Goal: Check status: Check status

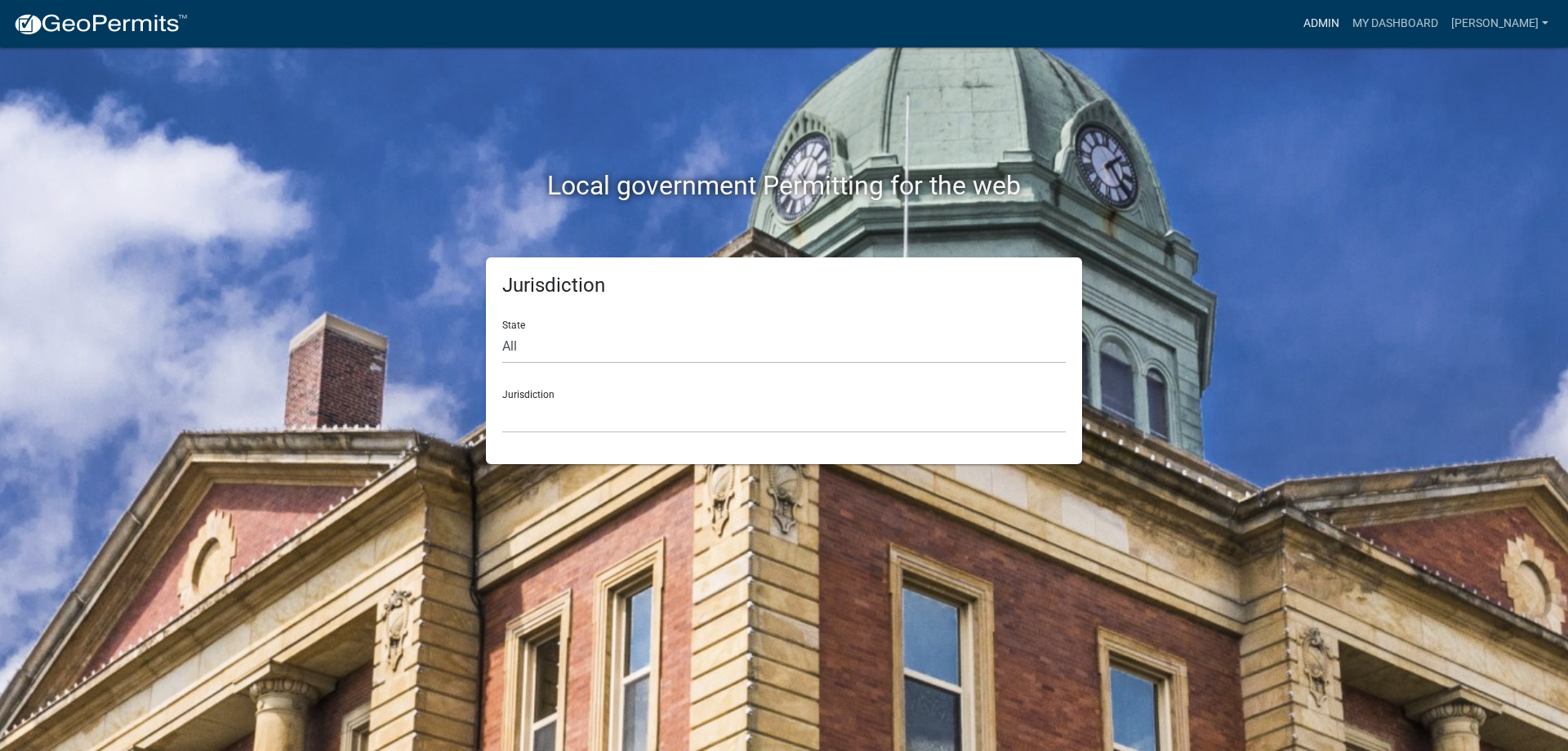
click at [1345, 20] on link "Admin" at bounding box center [1322, 24] width 49 height 31
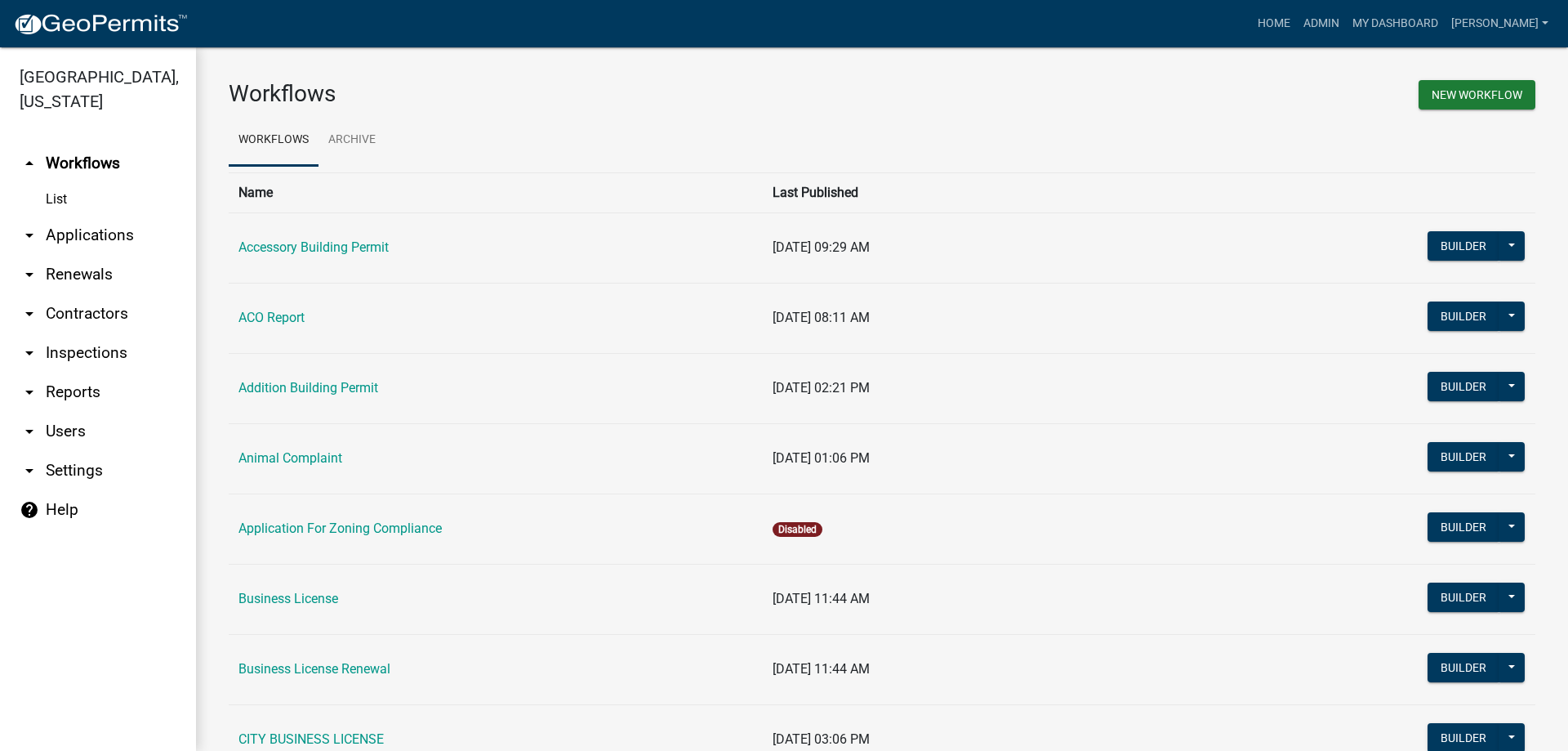
click at [99, 239] on link "arrow_drop_down Applications" at bounding box center [98, 235] width 196 height 39
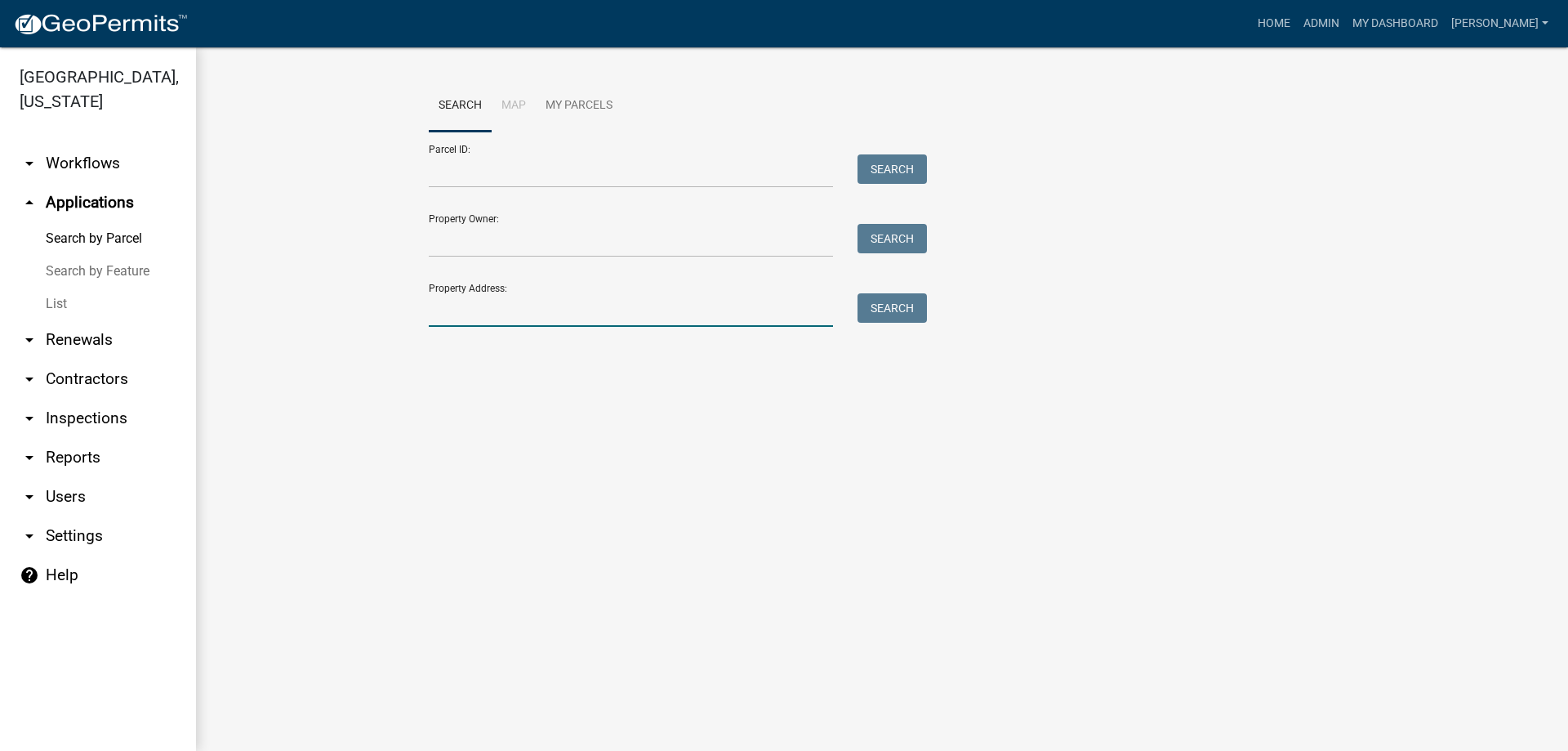
click at [520, 320] on input "Property Address:" at bounding box center [631, 309] width 404 height 33
type input "1722"
click at [892, 303] on button "Search" at bounding box center [892, 307] width 69 height 30
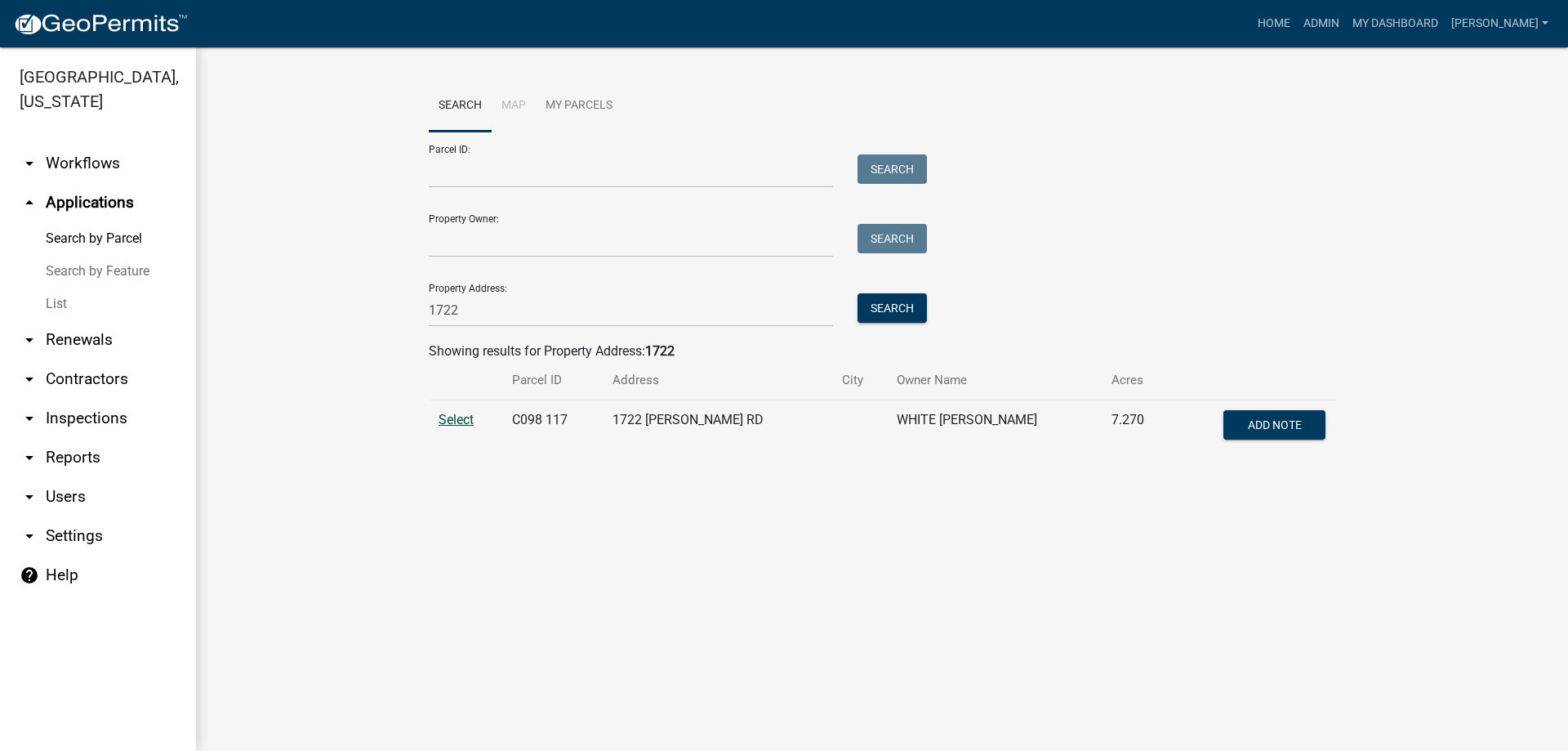
click at [464, 415] on span "Select" at bounding box center [456, 420] width 35 height 15
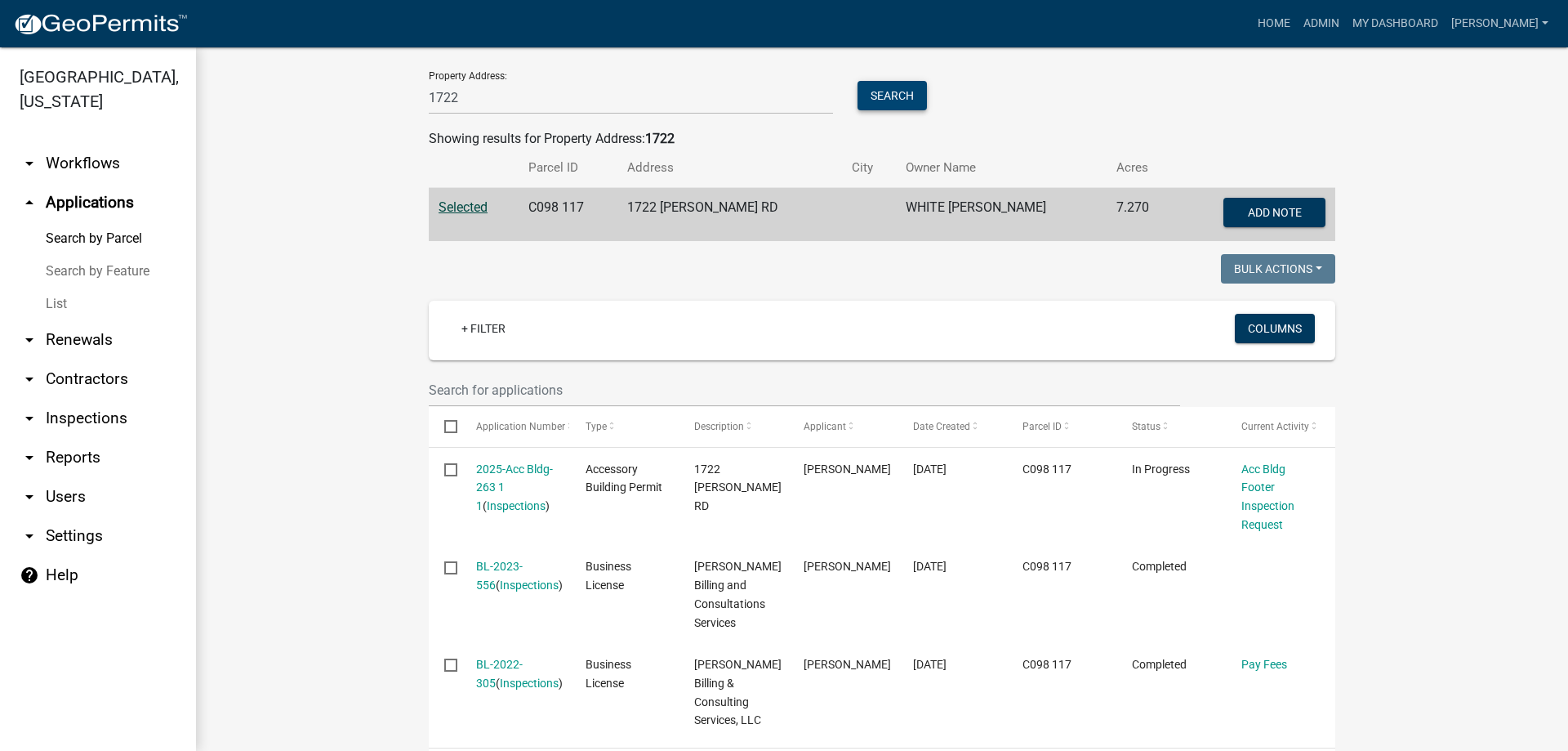
scroll to position [264, 0]
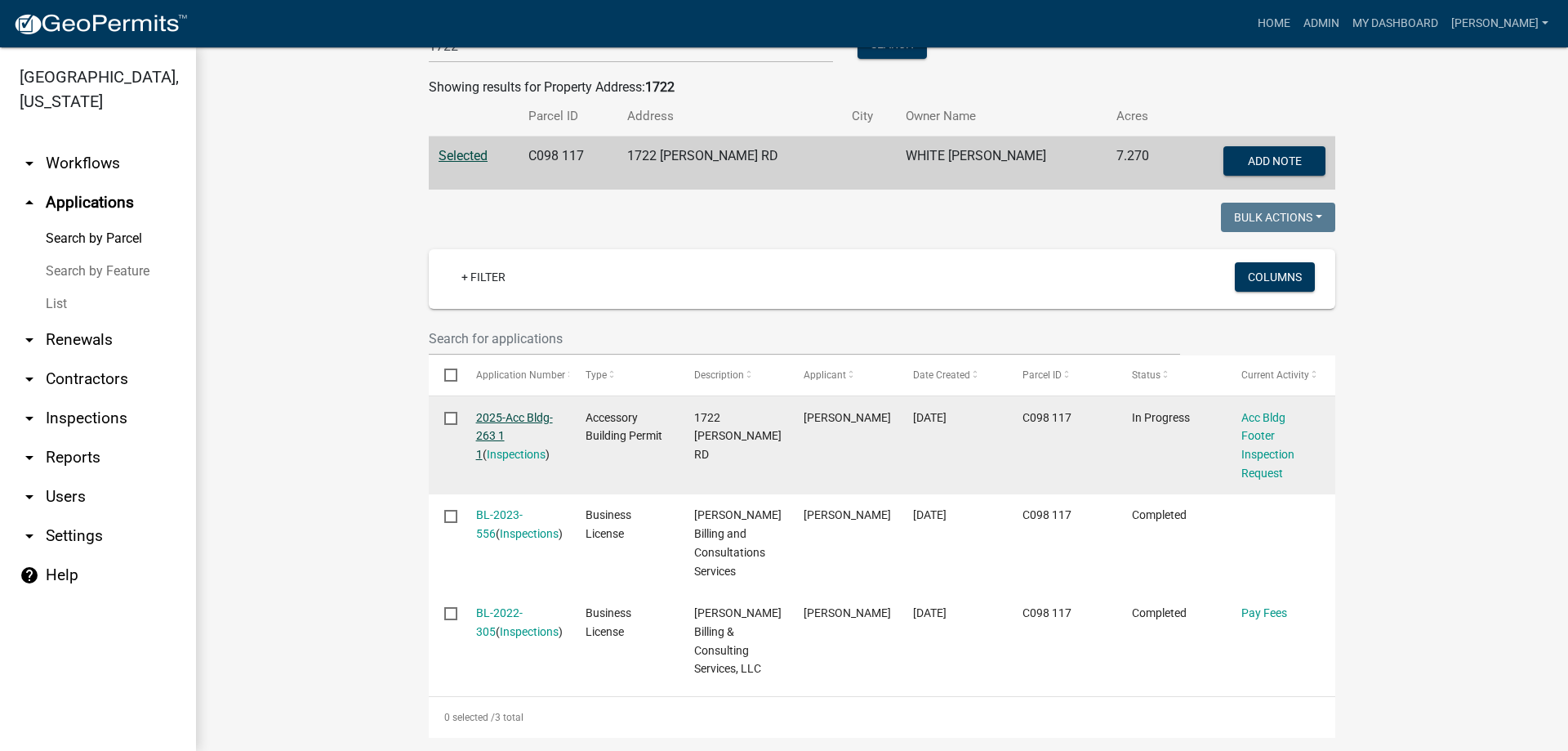
click at [513, 419] on link "2025-Acc Bldg-263 1 1" at bounding box center [515, 436] width 77 height 50
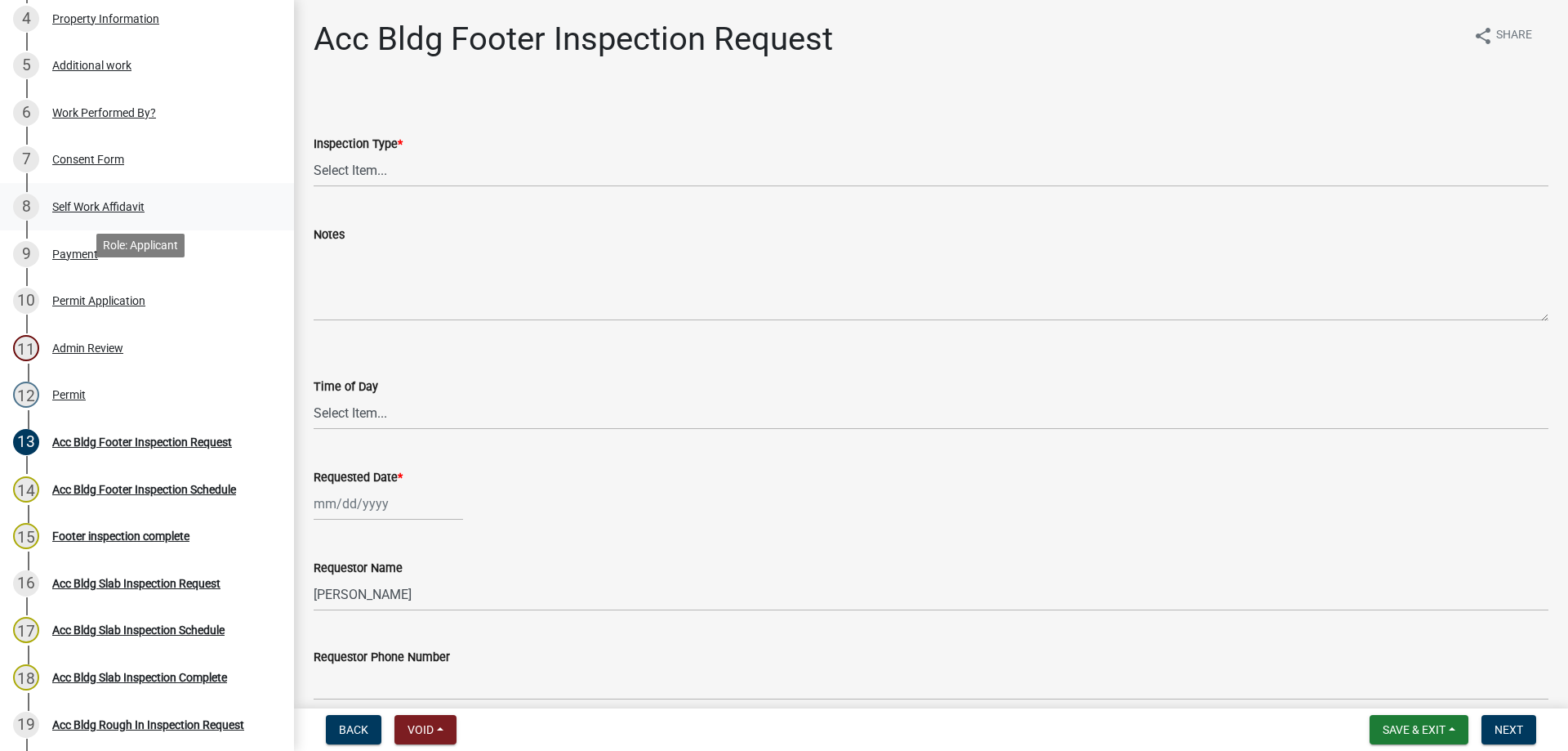
scroll to position [572, 0]
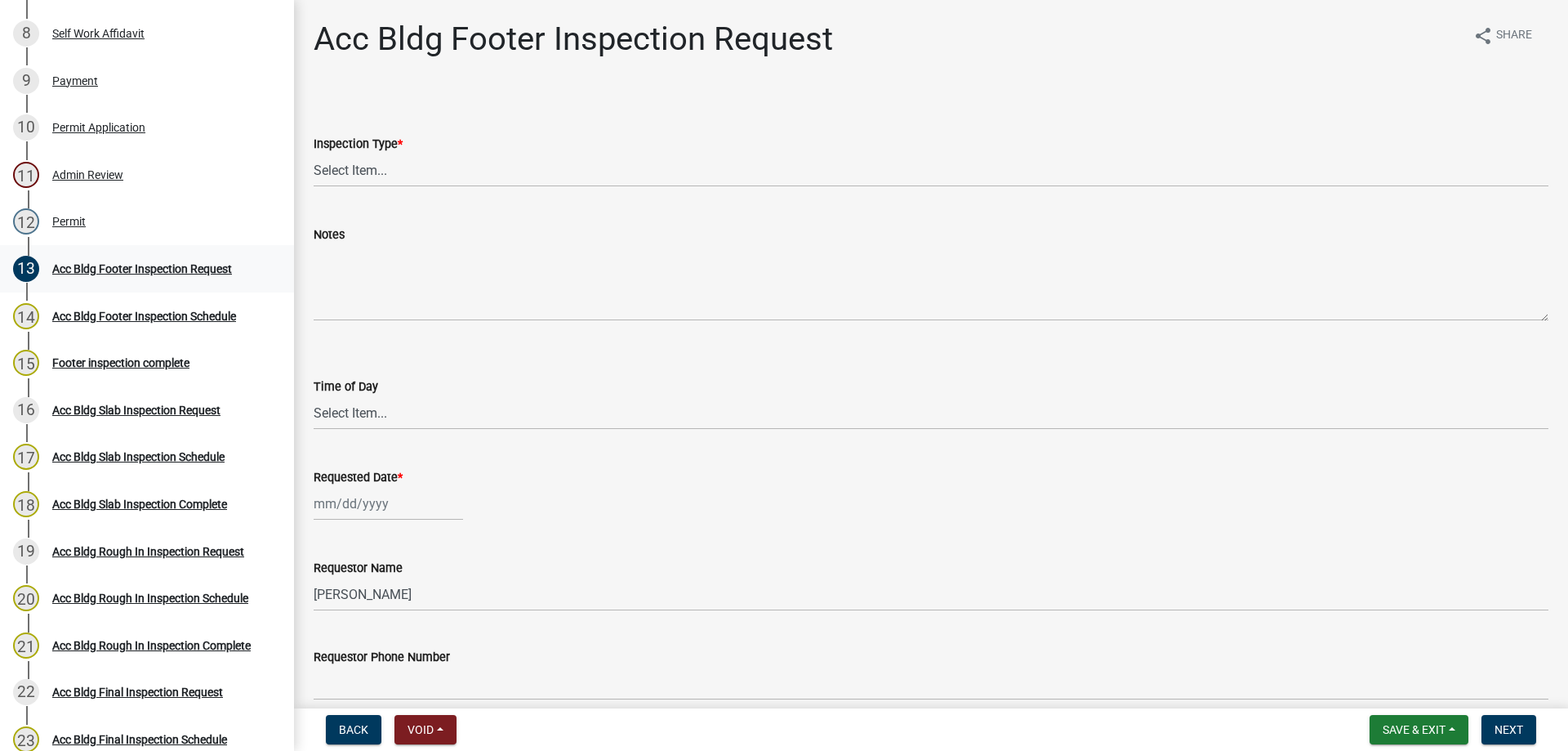
click at [96, 263] on div "Acc Bldg Footer Inspection Request" at bounding box center [142, 268] width 180 height 11
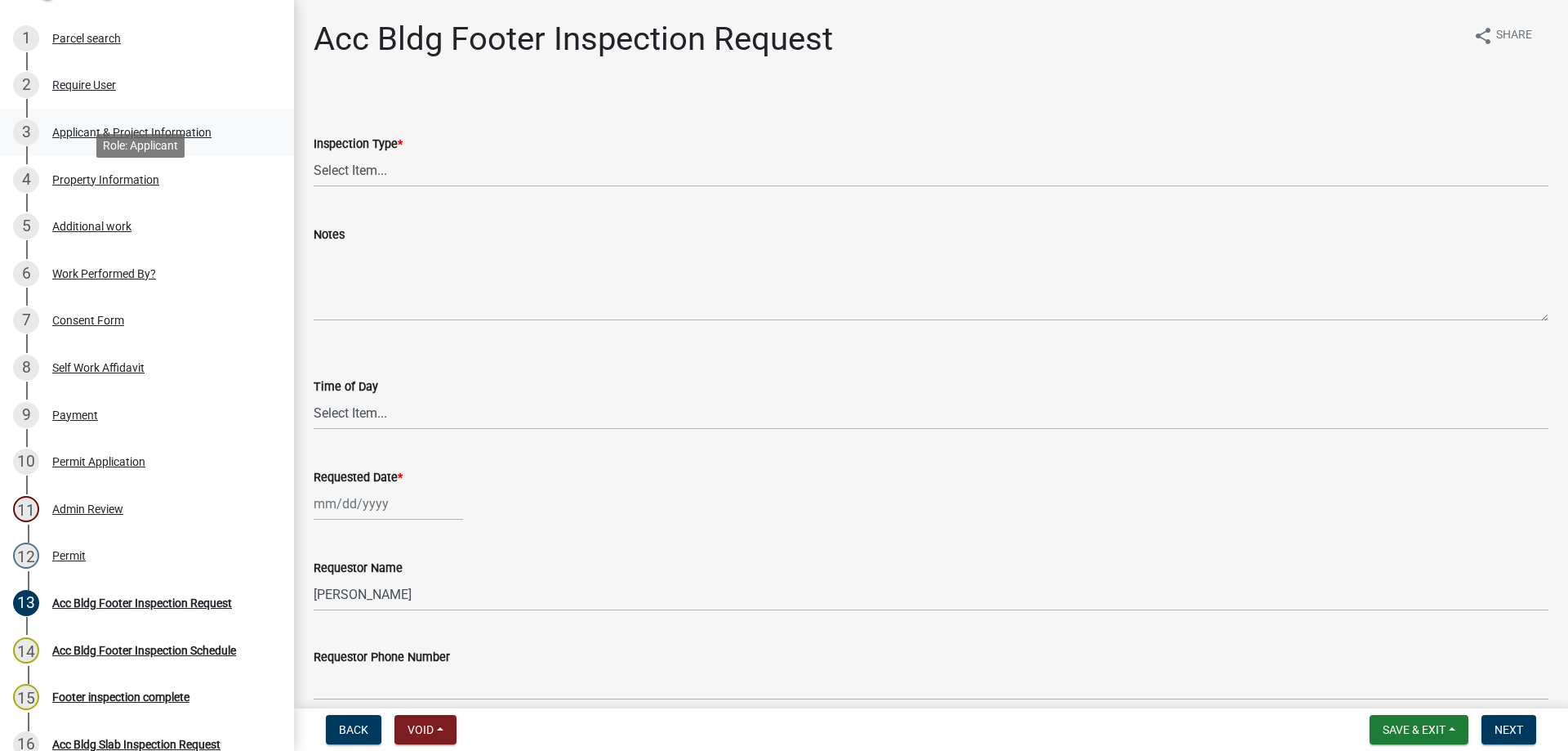
scroll to position [82, 0]
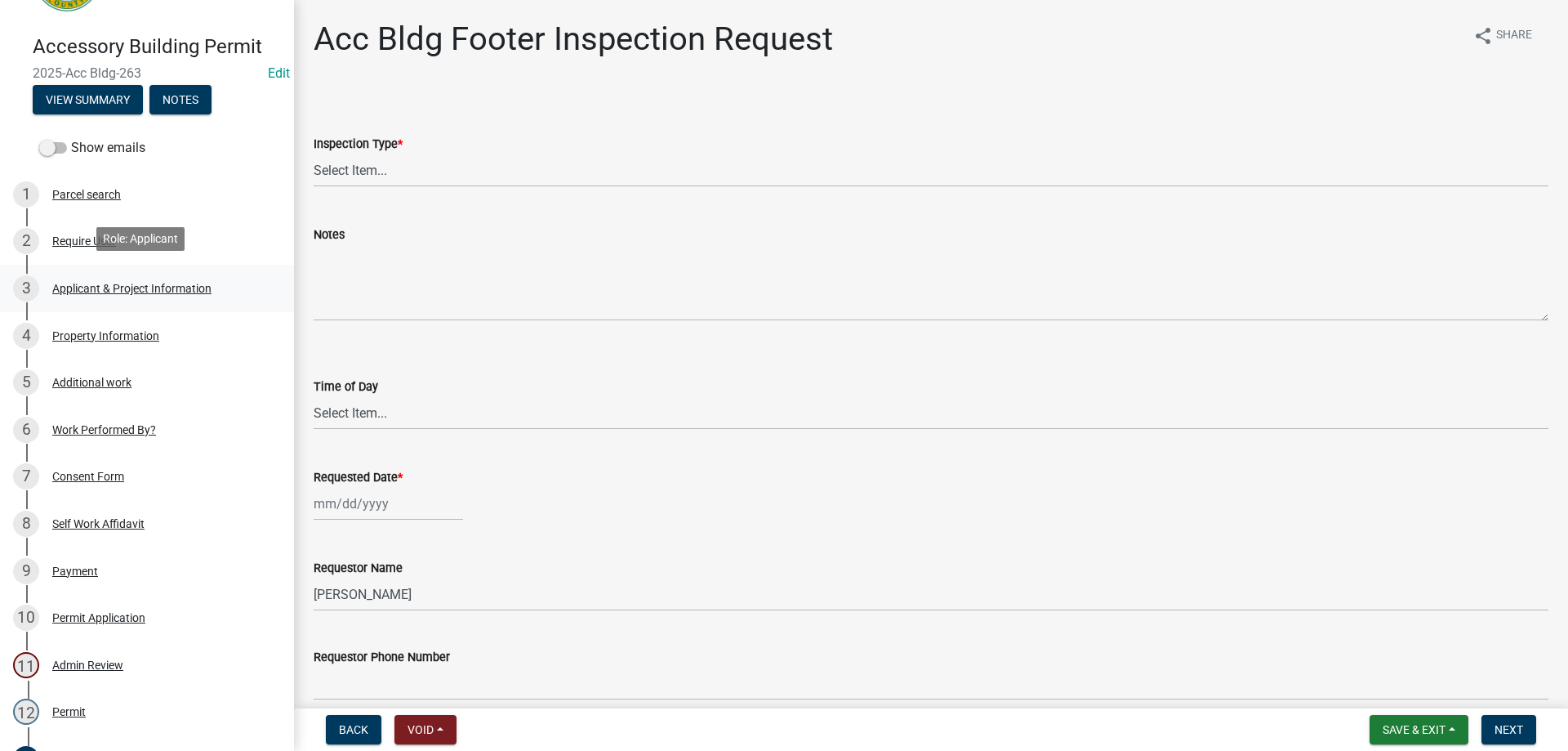
click at [139, 283] on div "Applicant & Project Information" at bounding box center [131, 288] width 159 height 11
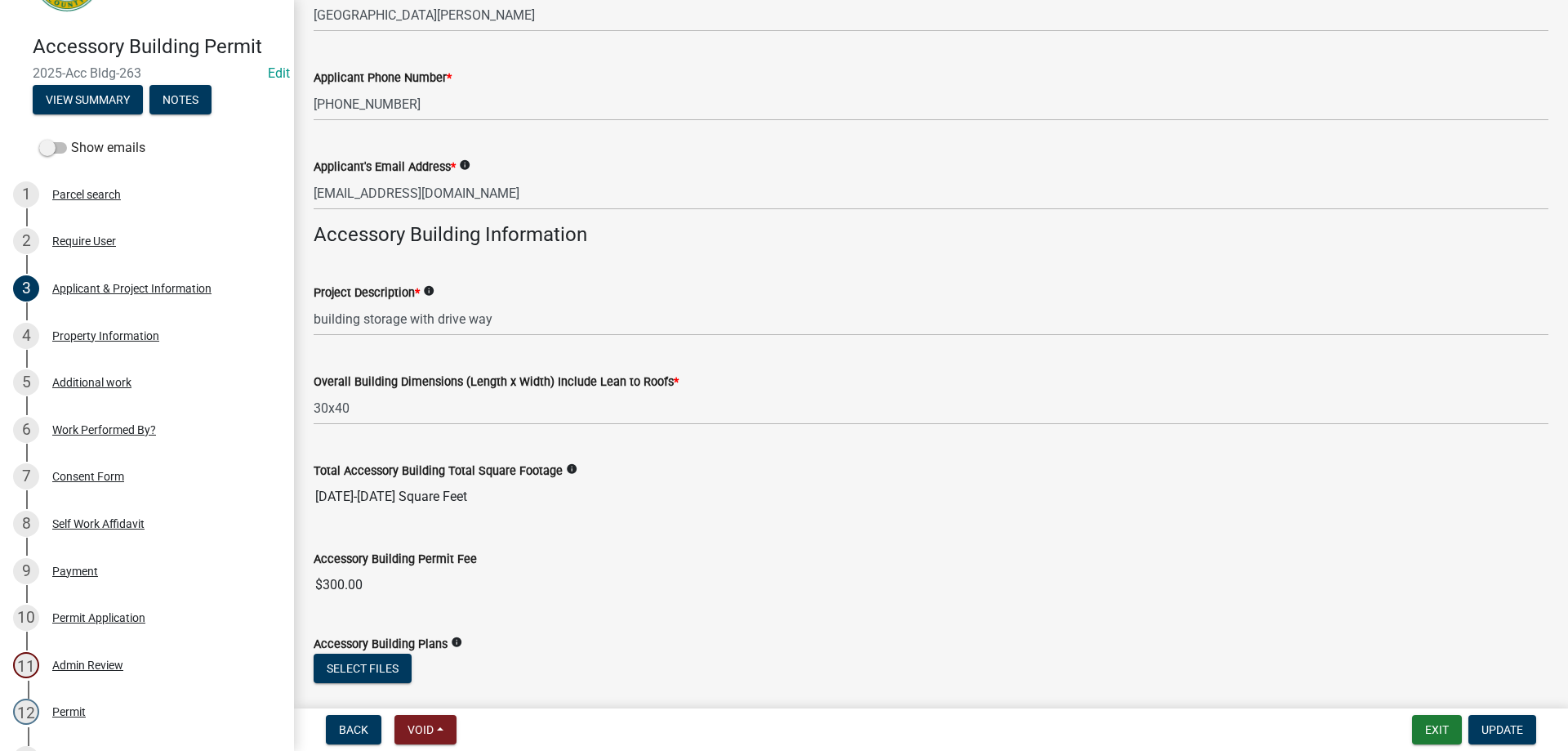
scroll to position [483, 0]
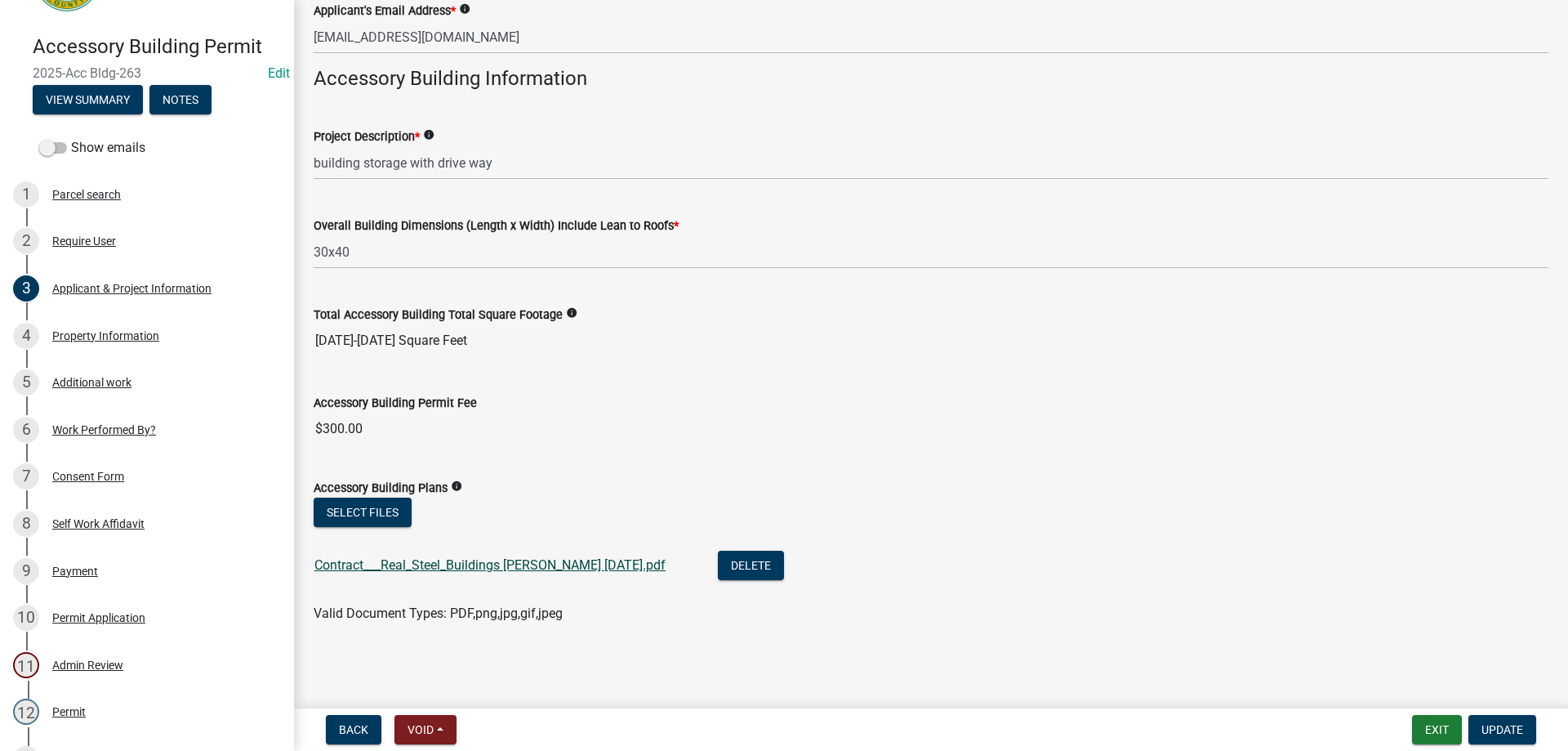
click at [526, 564] on link "Contract___Real_Steel_Buildings [PERSON_NAME] [DATE].pdf" at bounding box center [490, 565] width 351 height 15
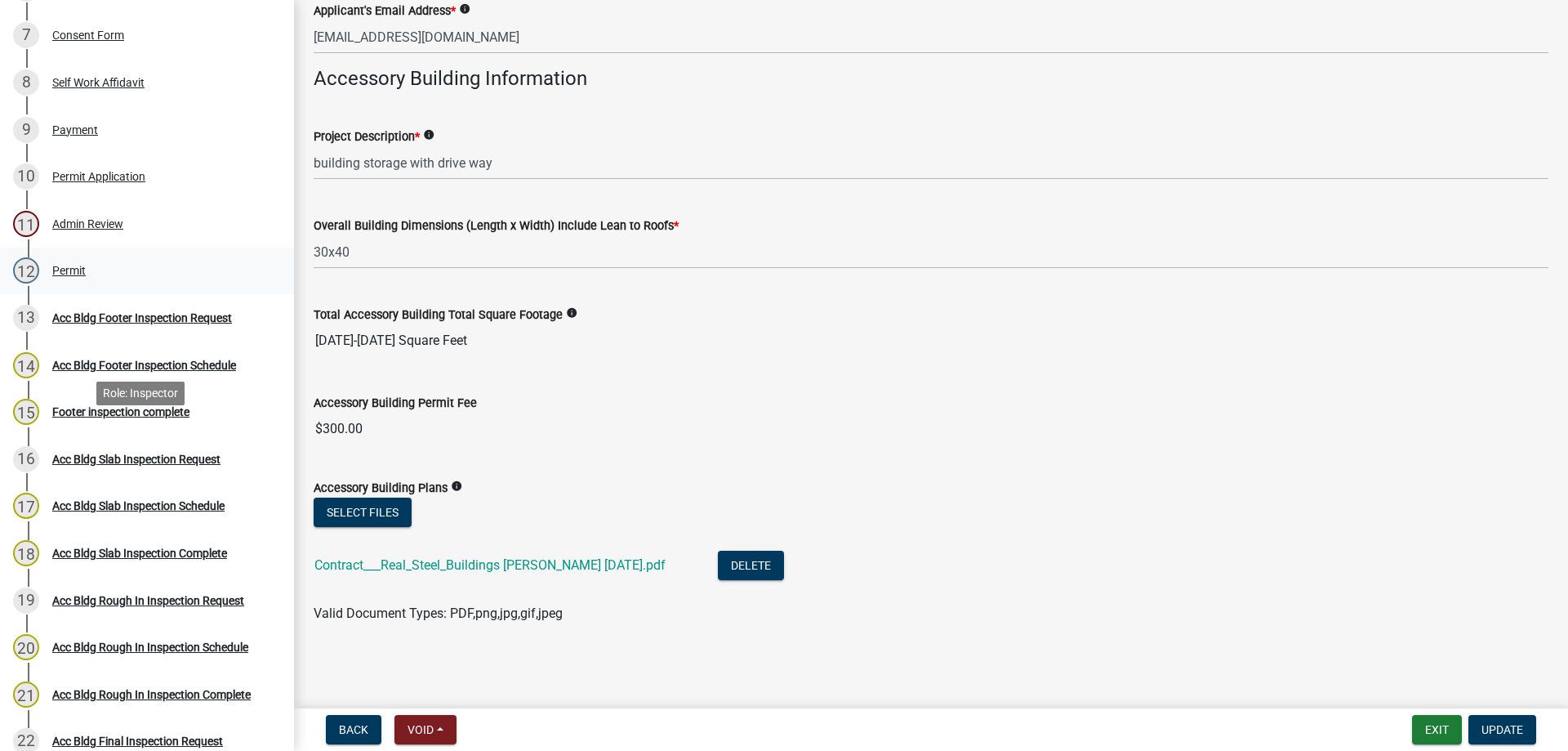
scroll to position [326, 0]
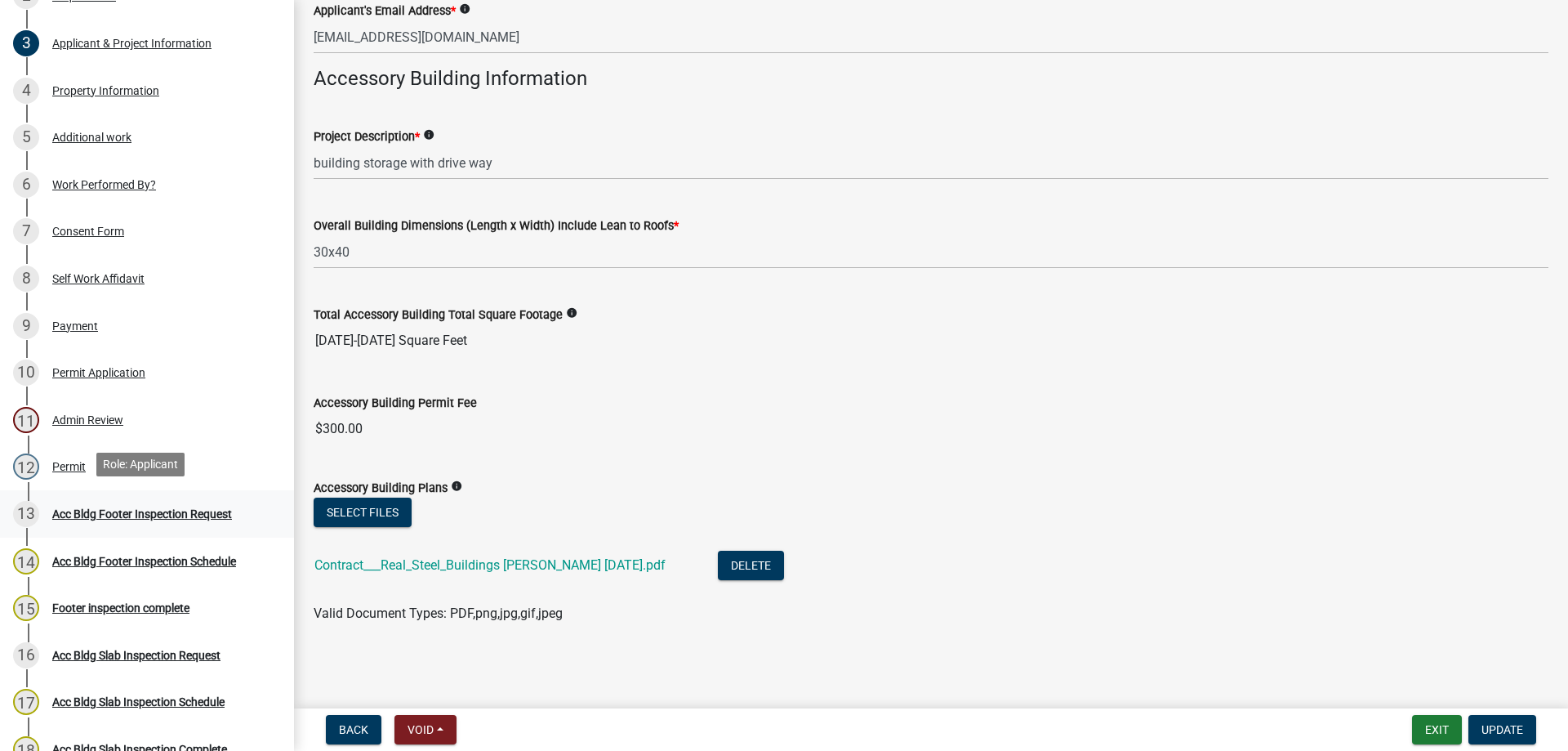
click at [159, 517] on div "13 Acc Bldg Footer Inspection Request" at bounding box center [141, 513] width 255 height 26
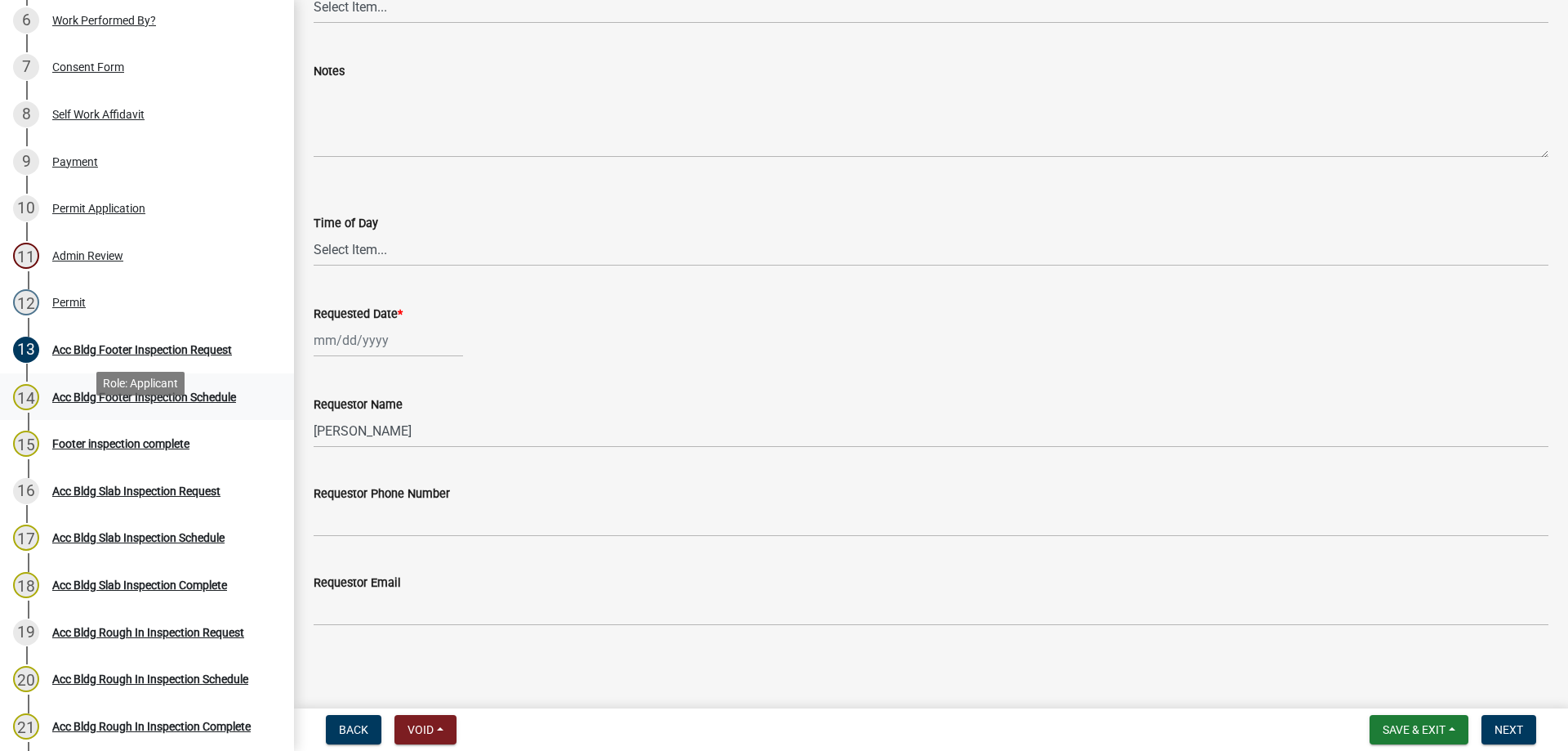
scroll to position [490, 0]
click at [92, 206] on div "Permit Application" at bounding box center [99, 209] width 93 height 11
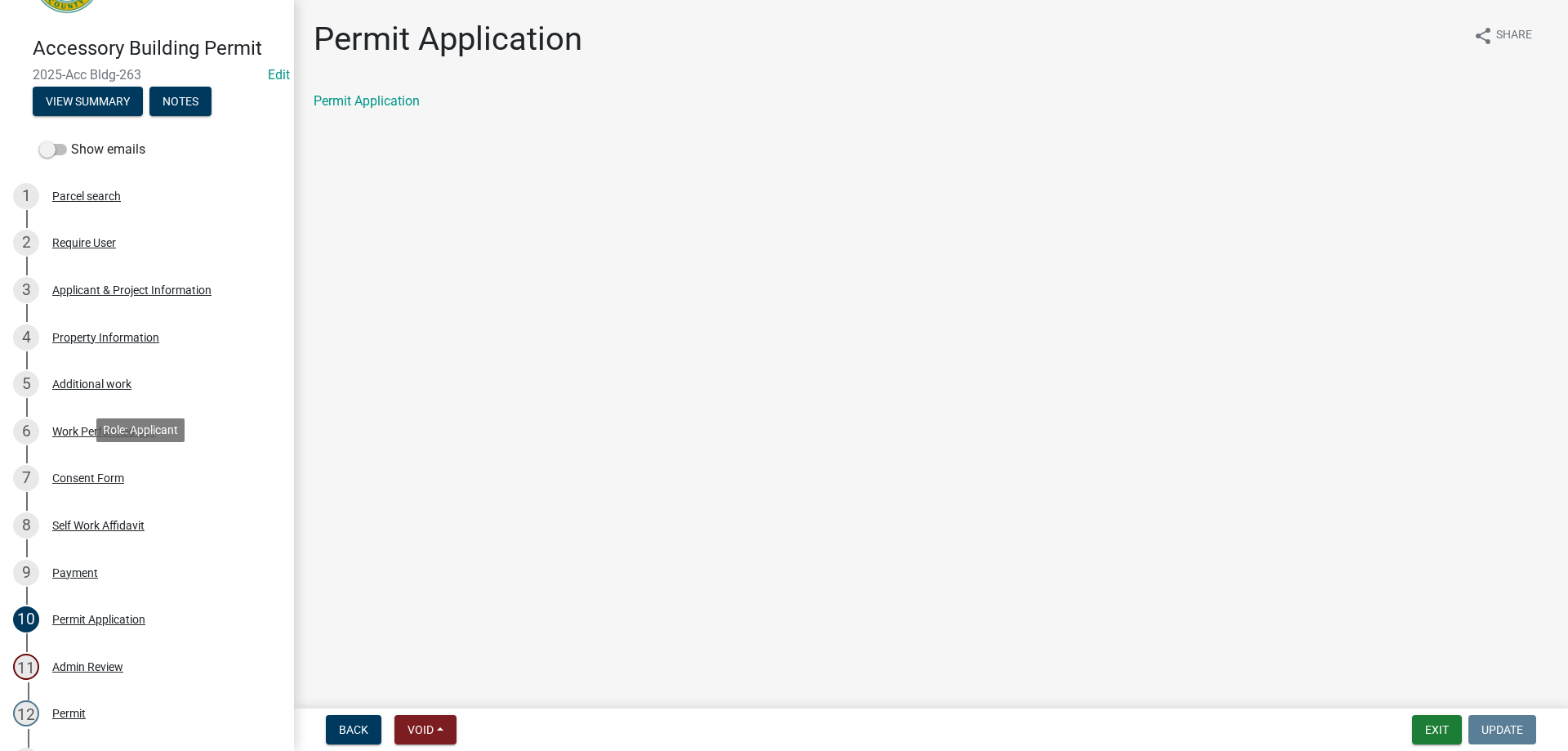
scroll to position [0, 0]
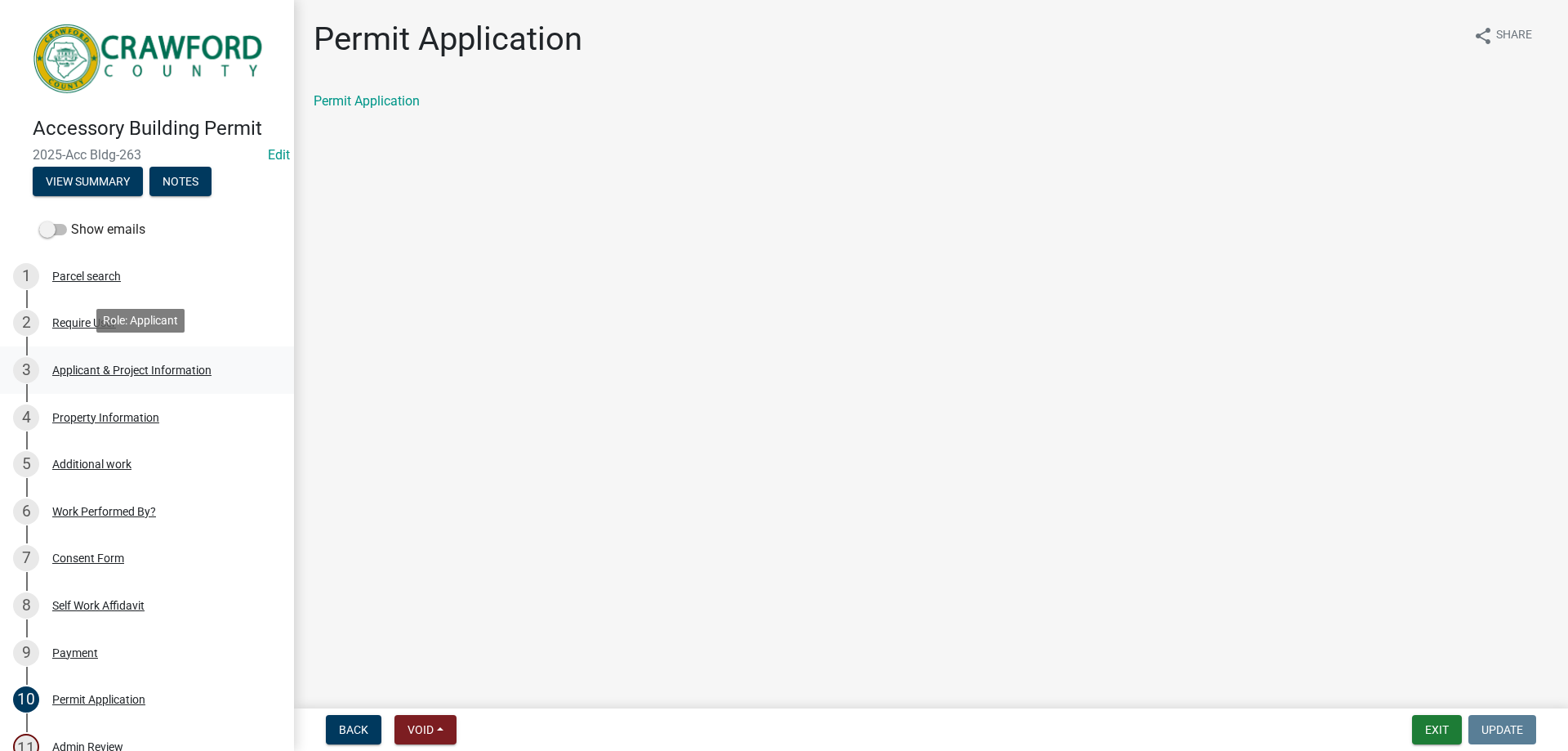
click at [84, 373] on div "3 Applicant & Project Information" at bounding box center [141, 369] width 255 height 26
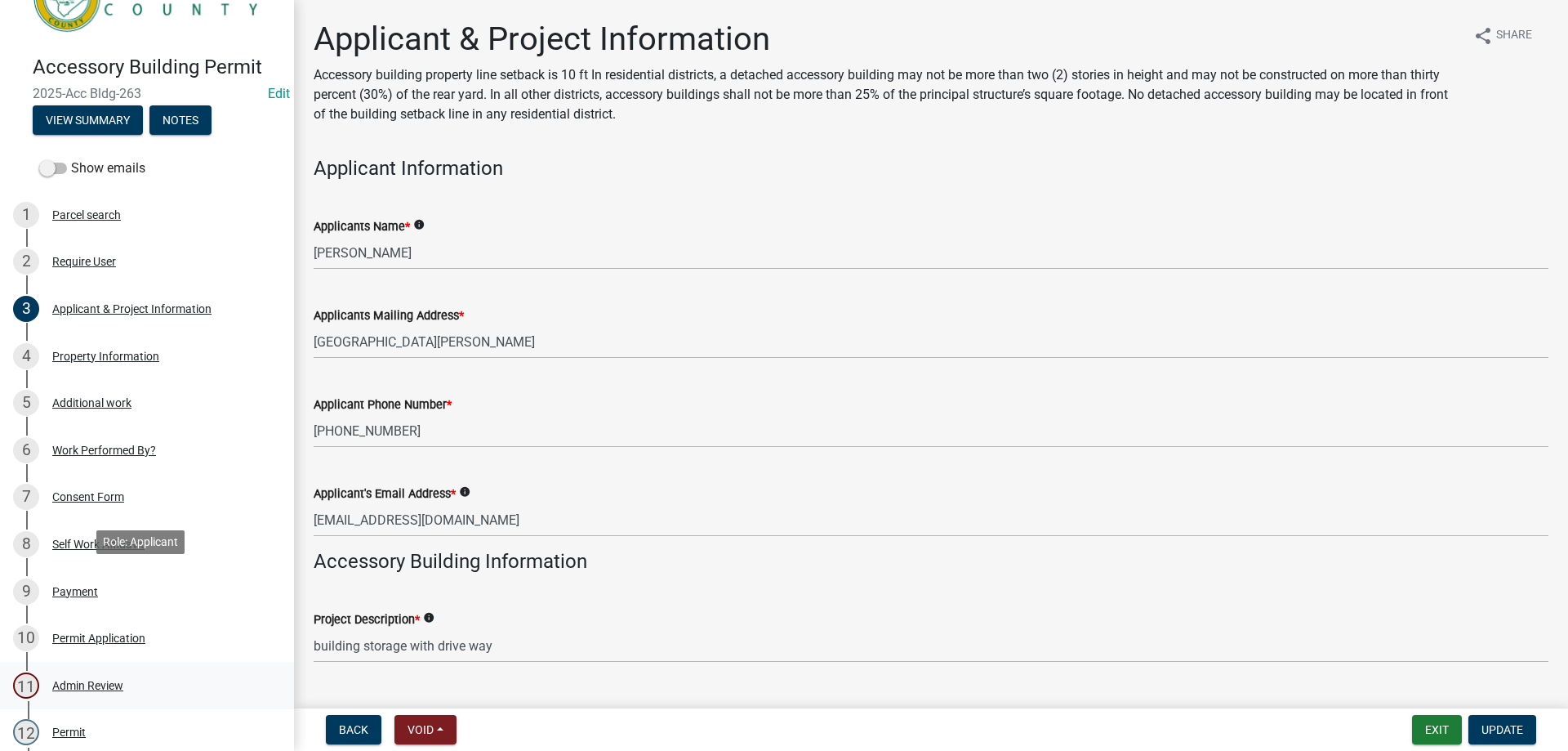
scroll to position [164, 0]
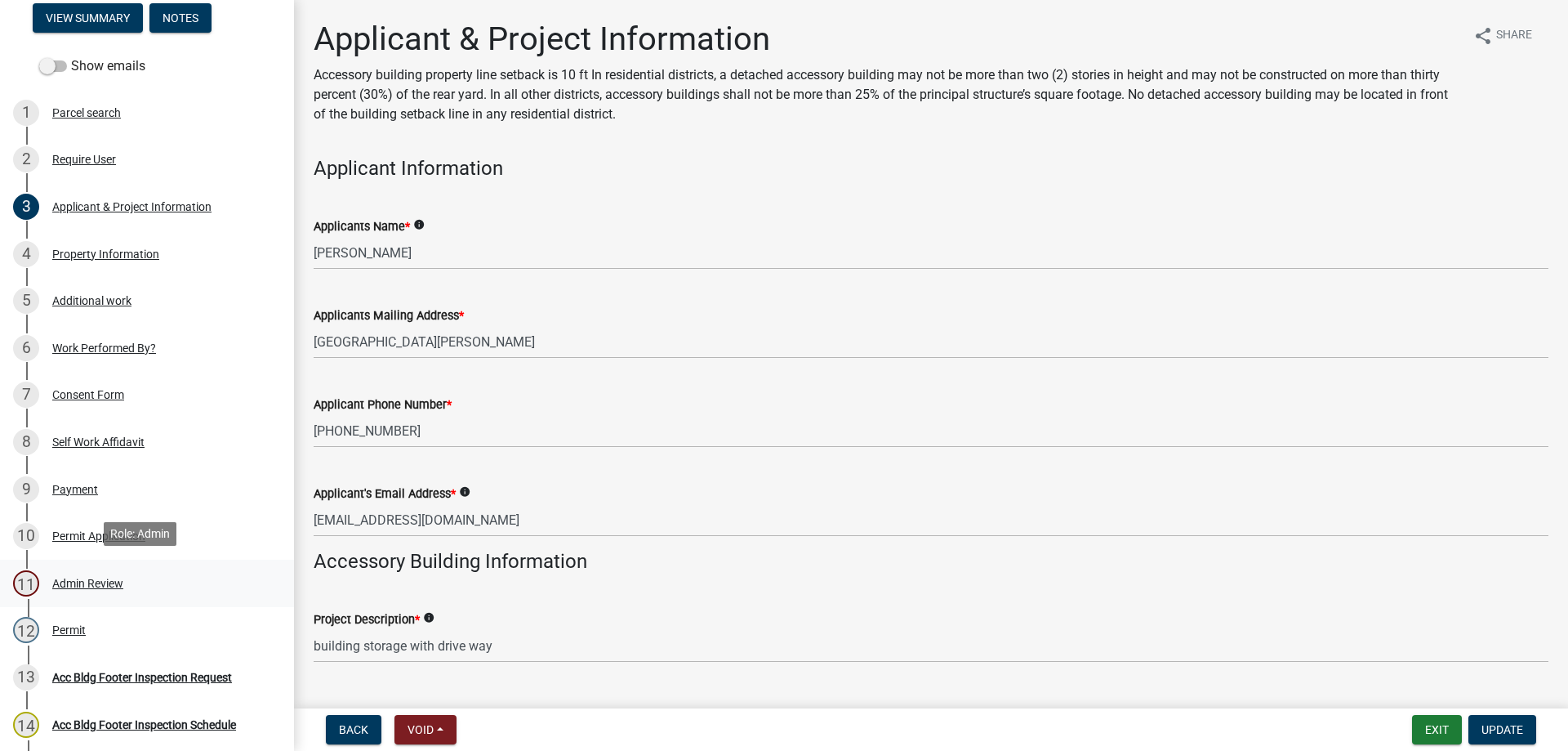
click at [88, 571] on div "11 Admin Review" at bounding box center [141, 583] width 255 height 26
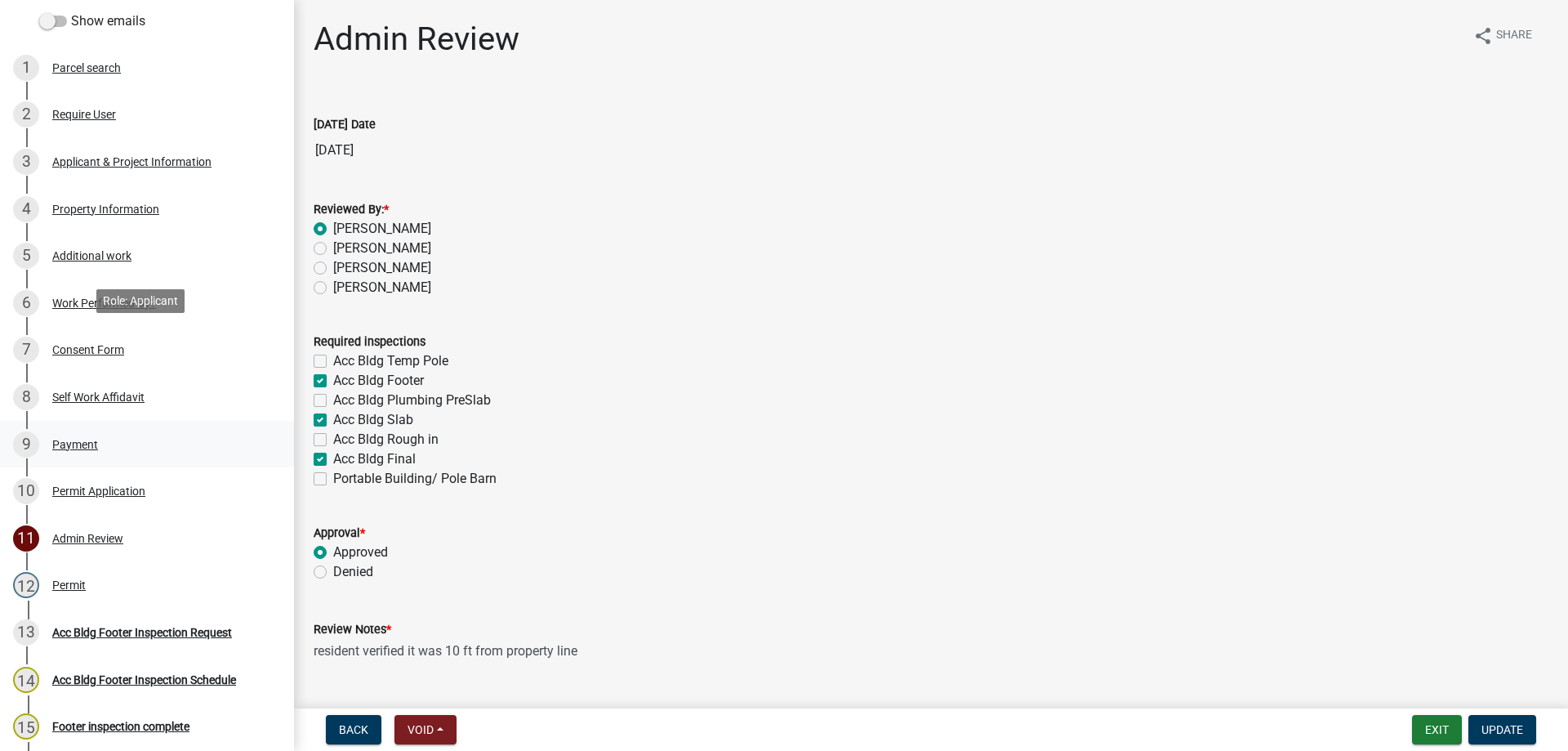
scroll to position [326, 0]
